Goal: Find specific page/section: Find specific page/section

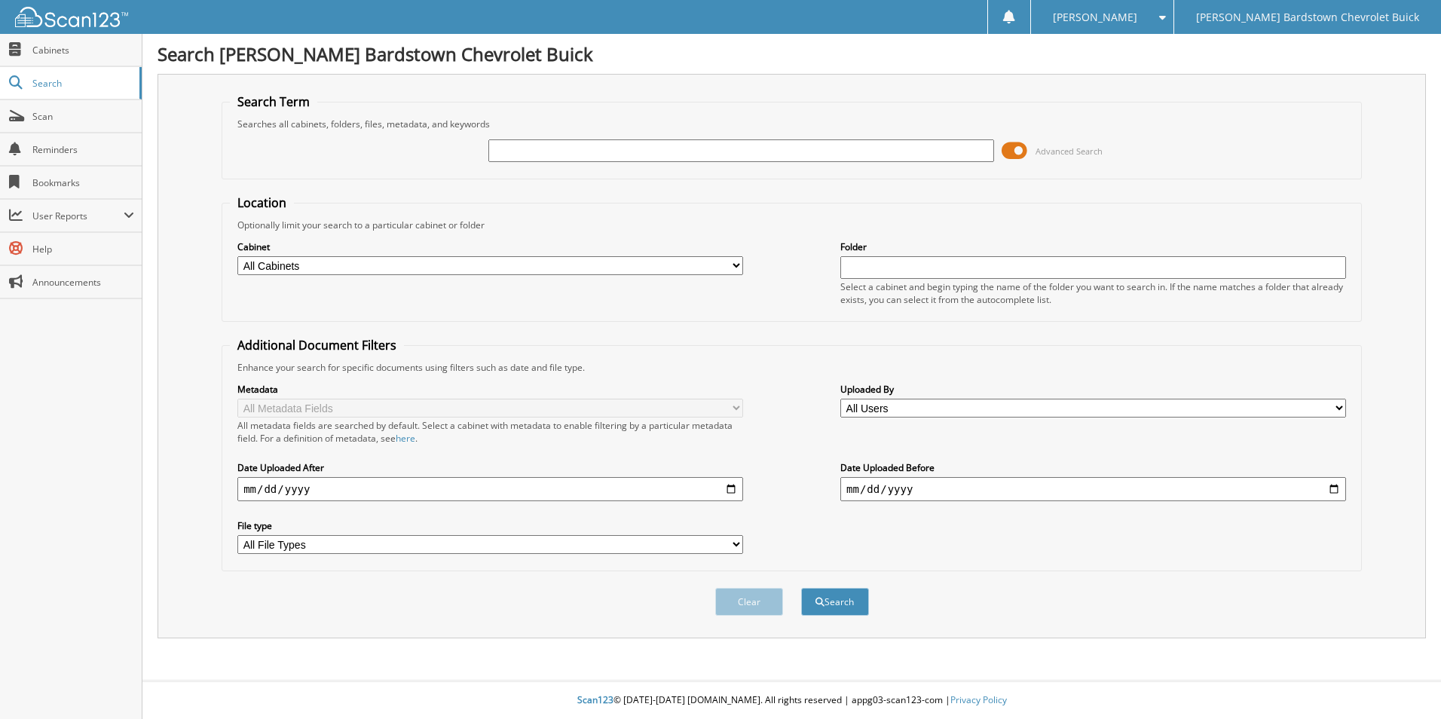
click at [595, 144] on input "text" at bounding box center [741, 150] width 506 height 23
type input "6248051"
click at [801, 588] on button "Search" at bounding box center [835, 602] width 68 height 28
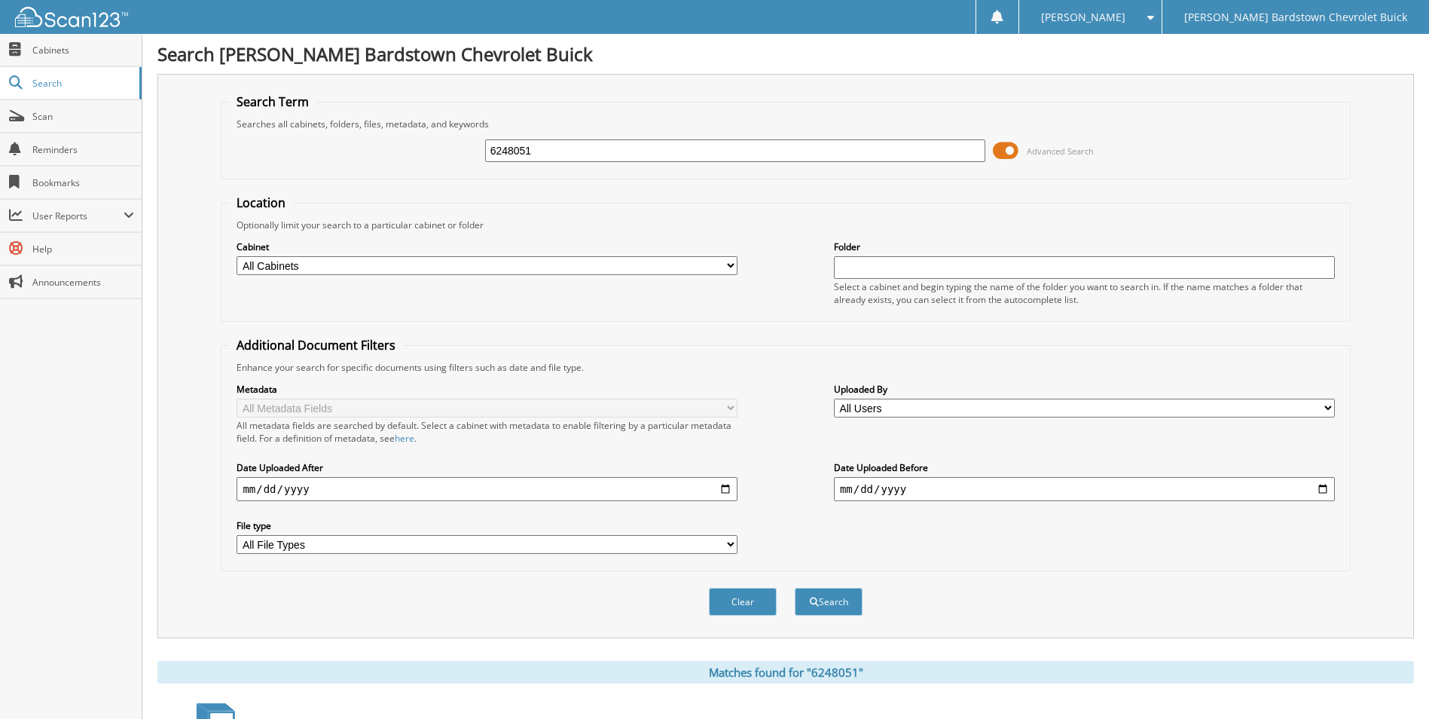
scroll to position [182, 0]
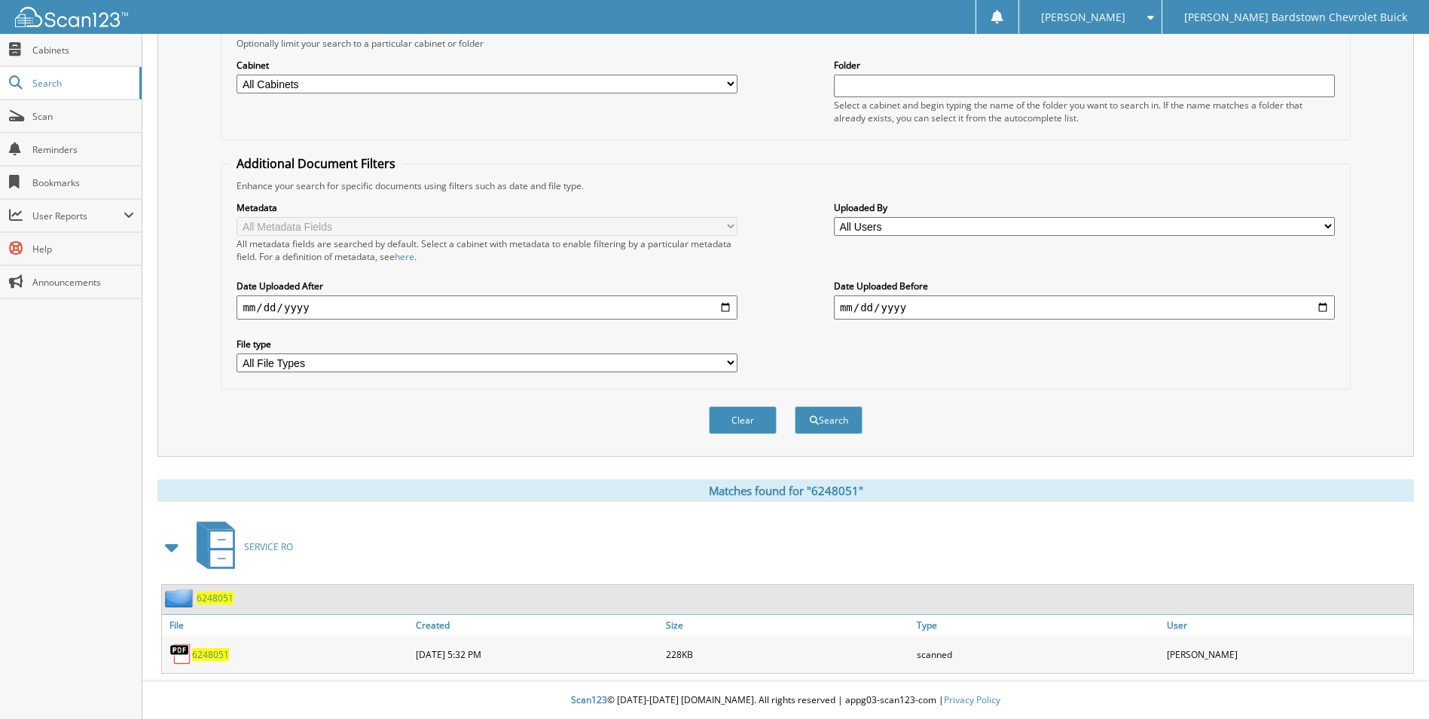
click at [213, 599] on span "6248051" at bounding box center [215, 598] width 37 height 13
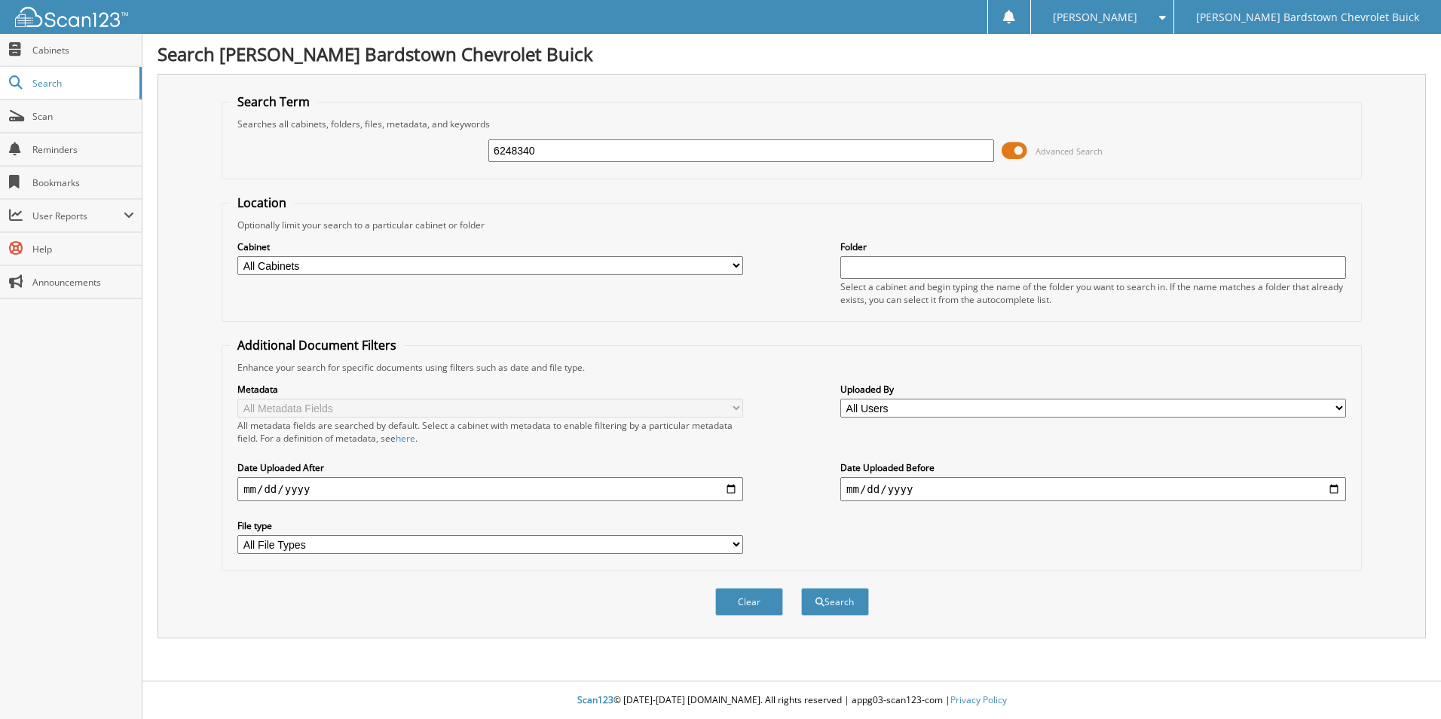
type input "6248340"
click at [801, 588] on button "Search" at bounding box center [835, 602] width 68 height 28
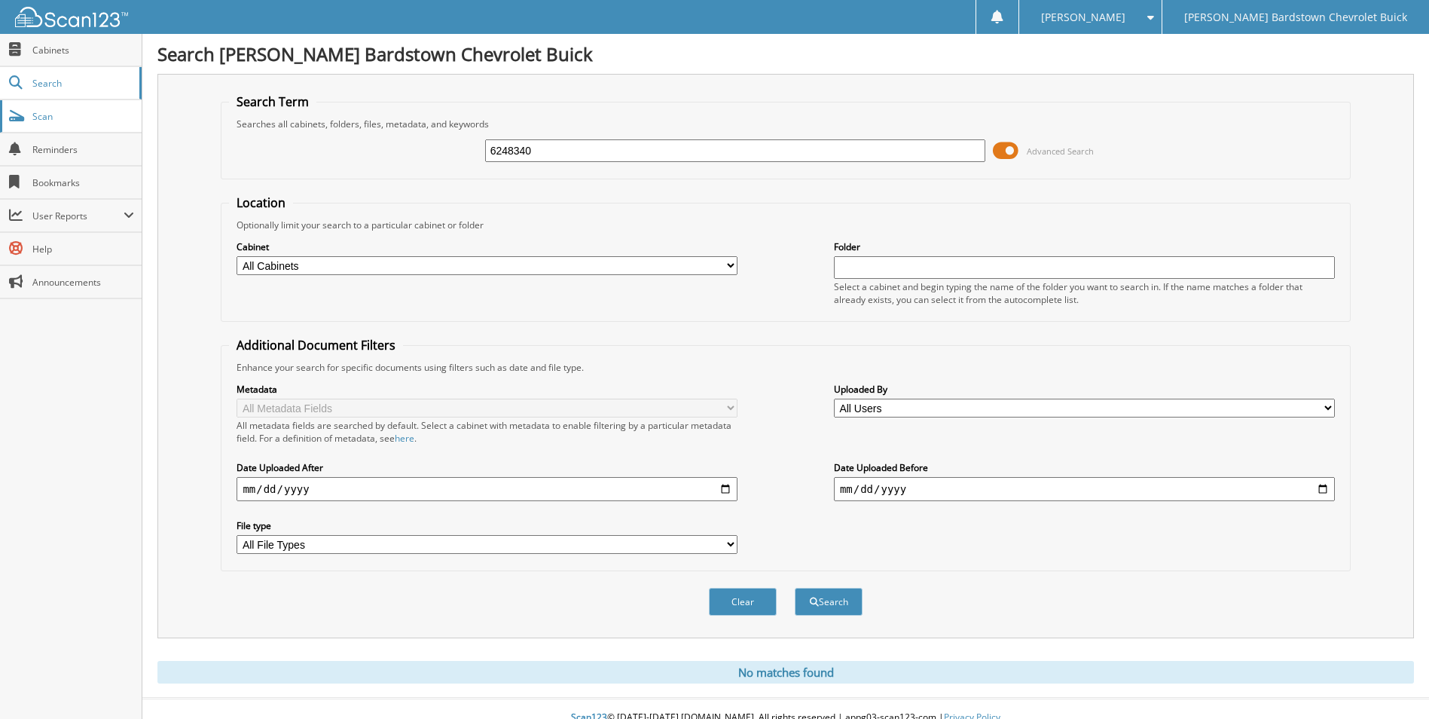
click at [88, 112] on span "Scan" at bounding box center [83, 116] width 102 height 13
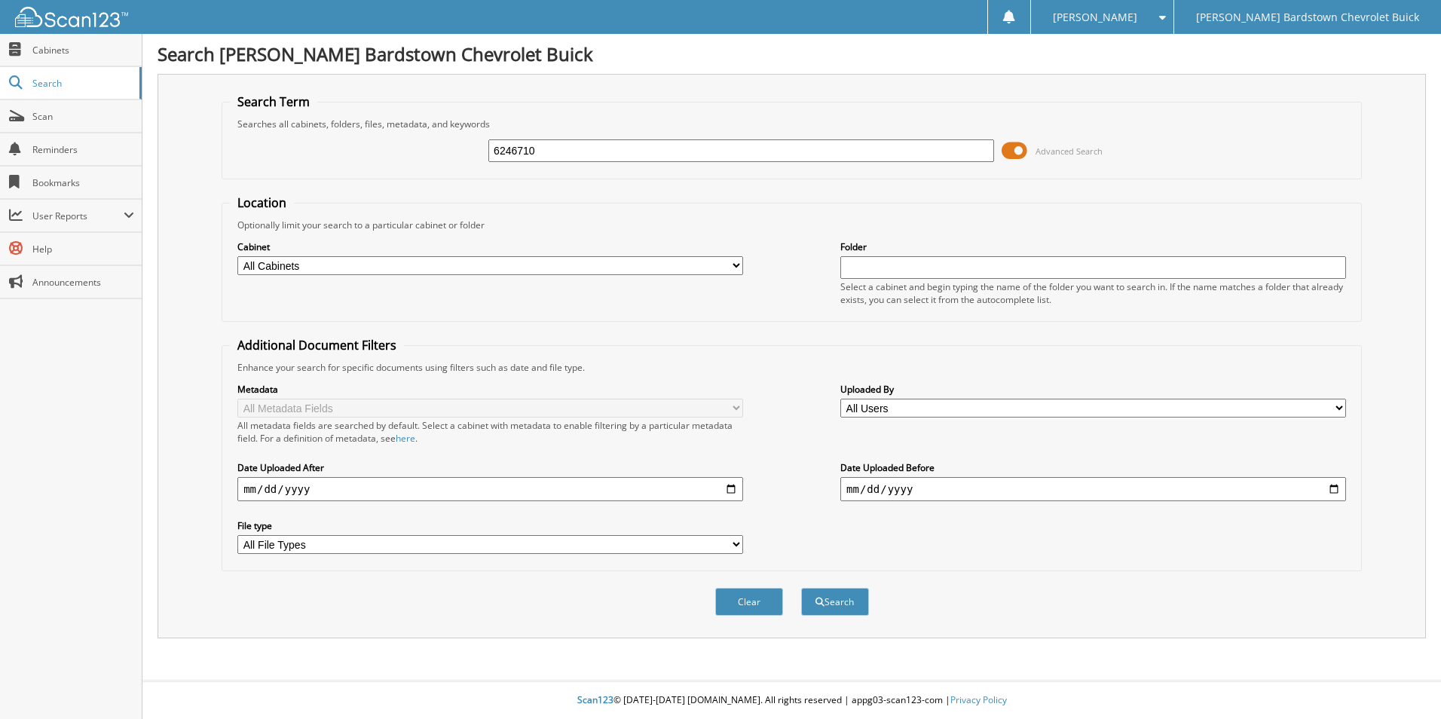
type input "6246710"
click at [801, 588] on button "Search" at bounding box center [835, 602] width 68 height 28
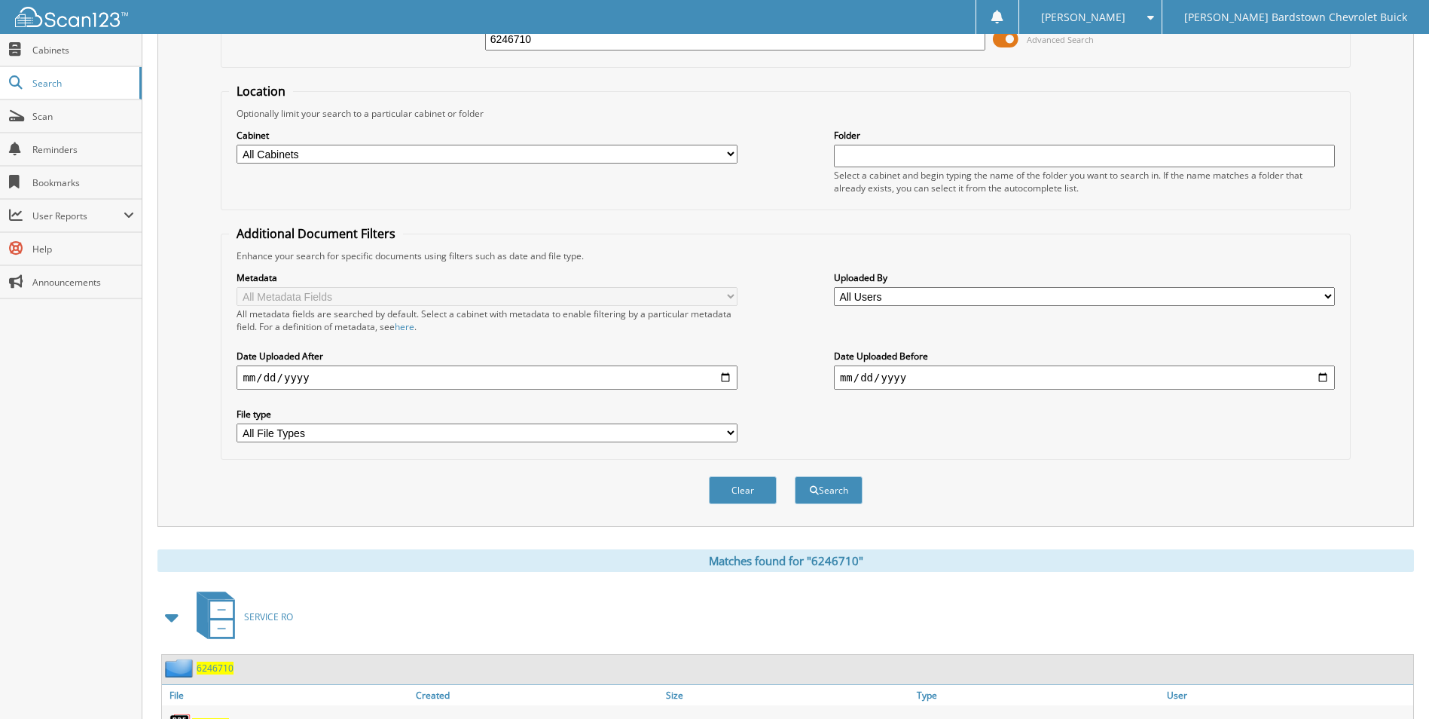
scroll to position [220, 0]
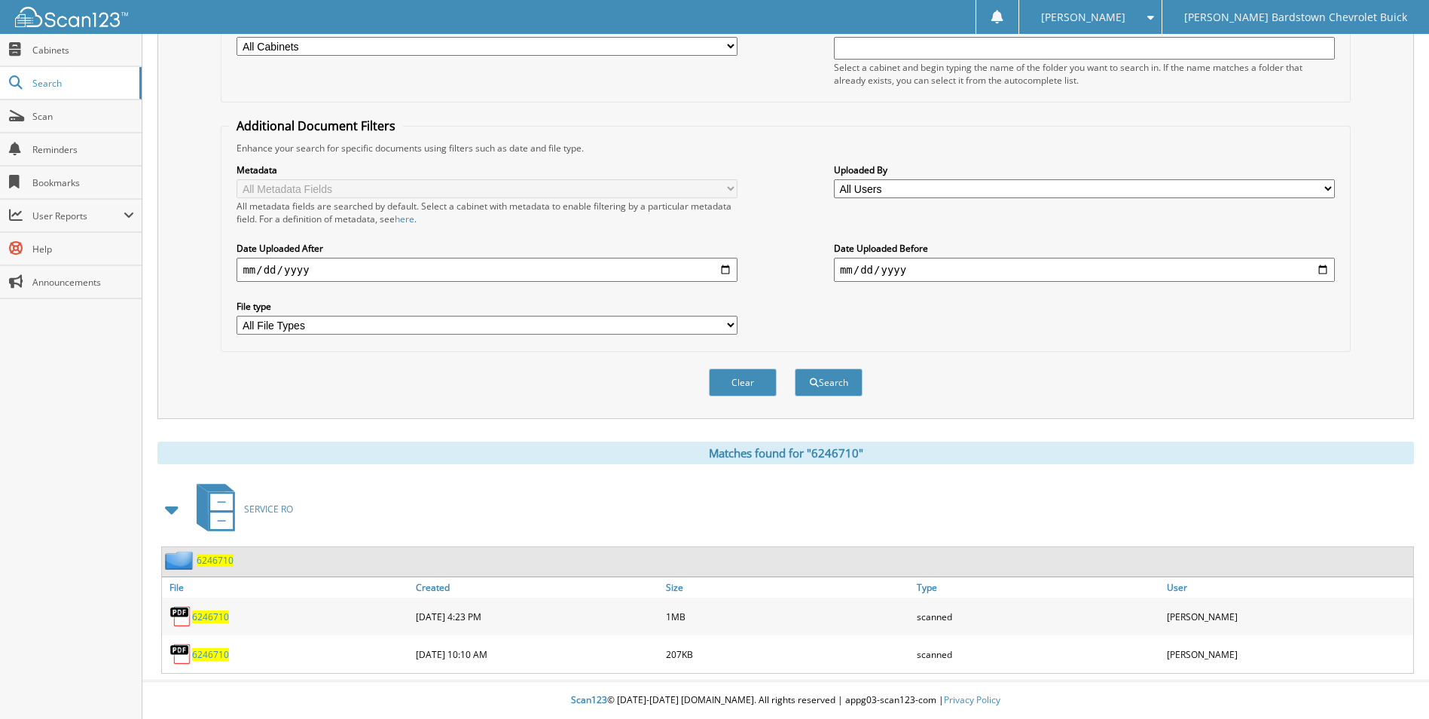
click at [228, 555] on span "6246710" at bounding box center [215, 560] width 37 height 13
